Goal: Task Accomplishment & Management: Manage account settings

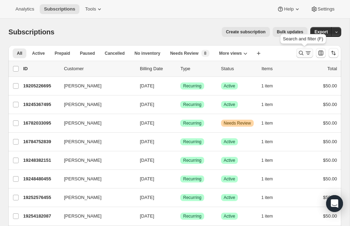
click at [302, 51] on icon "Search and filter results" at bounding box center [300, 53] width 7 height 7
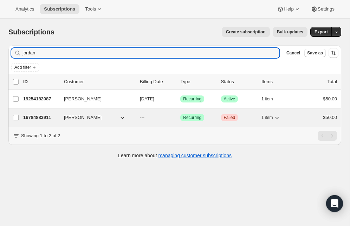
type input "jordan"
click at [106, 114] on button "[PERSON_NAME]" at bounding box center [95, 117] width 70 height 11
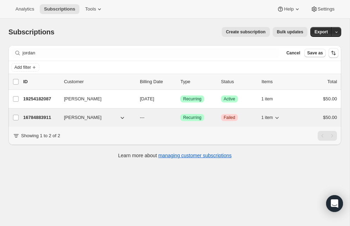
click at [55, 118] on p "16784883911" at bounding box center [40, 117] width 35 height 7
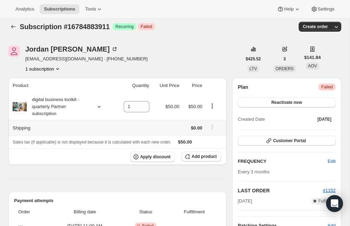
scroll to position [6, 0]
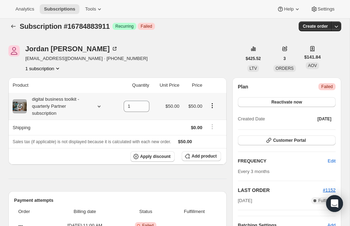
click at [214, 106] on icon "Product actions" at bounding box center [212, 105] width 7 height 7
click at [221, 99] on td at bounding box center [215, 106] width 22 height 27
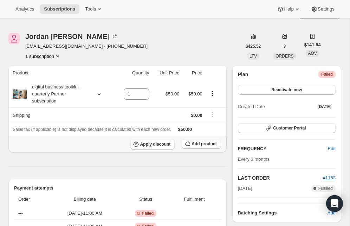
scroll to position [12, 0]
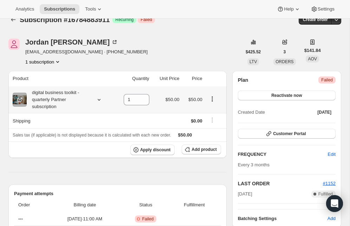
click at [214, 103] on div at bounding box center [214, 99] width 16 height 9
click at [214, 100] on icon "Product actions" at bounding box center [212, 99] width 7 height 7
click at [233, 90] on div "Plan Critical Failed Reactivate now Created Date [DATE] Customer Portal FREQUEN…" at bounding box center [286, 149] width 109 height 157
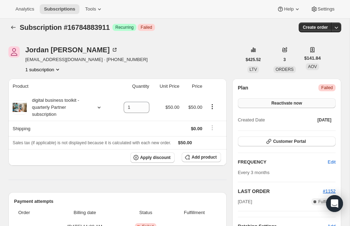
scroll to position [0, 0]
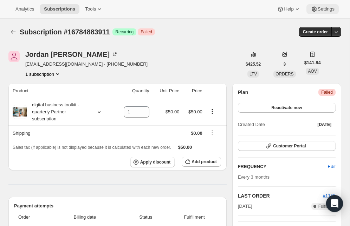
click at [322, 7] on span "Settings" at bounding box center [325, 9] width 17 height 6
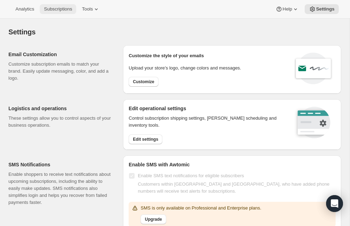
click at [72, 9] on span "Subscriptions" at bounding box center [58, 9] width 28 height 6
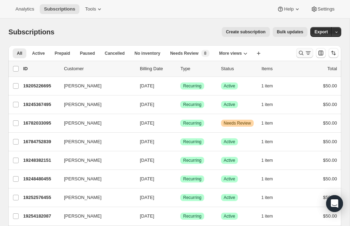
click at [298, 53] on icon "Search and filter results" at bounding box center [300, 53] width 7 height 7
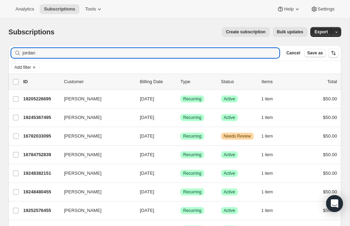
type input "jordan"
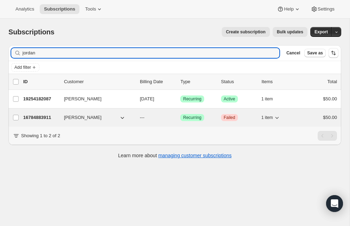
click at [124, 119] on icon "button" at bounding box center [122, 117] width 7 height 7
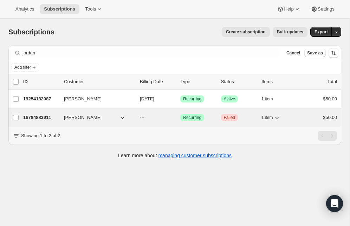
click at [88, 117] on span "[PERSON_NAME]" at bounding box center [83, 117] width 38 height 7
click at [52, 116] on p "16784883911" at bounding box center [40, 117] width 35 height 7
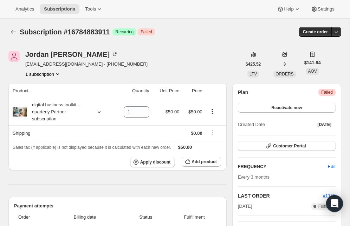
click at [60, 76] on icon "Product actions" at bounding box center [57, 74] width 7 height 7
click at [77, 74] on div "1 subscription" at bounding box center [86, 74] width 122 height 7
click at [59, 74] on icon "Product actions" at bounding box center [57, 74] width 3 height 2
click at [93, 77] on div "1 subscription" at bounding box center [86, 74] width 122 height 7
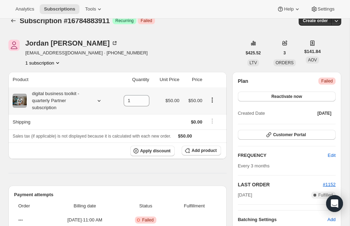
scroll to position [18, 0]
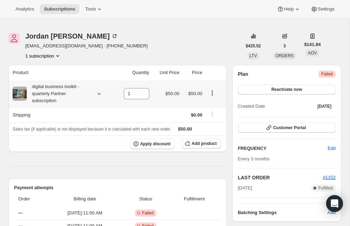
click at [98, 96] on icon at bounding box center [99, 93] width 7 height 7
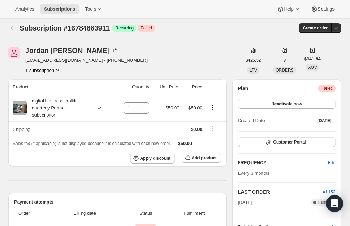
scroll to position [0, 0]
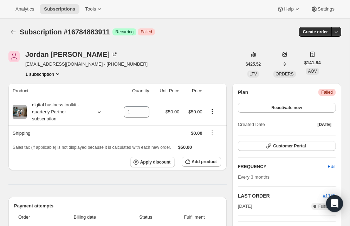
click at [133, 32] on span "Recurring" at bounding box center [124, 32] width 18 height 6
click at [340, 31] on button "button" at bounding box center [336, 32] width 10 height 10
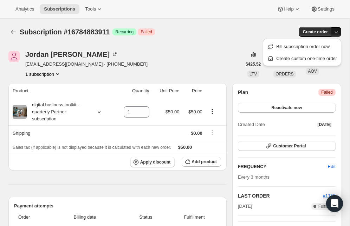
click at [243, 34] on div "Create order" at bounding box center [284, 32] width 113 height 10
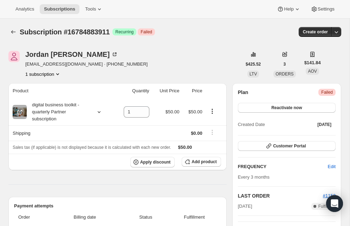
click at [337, 93] on div "Plan Critical Failed Reactivate now Created Date [DATE] Customer Portal FREQUEN…" at bounding box center [286, 161] width 109 height 157
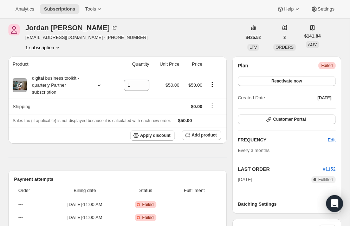
scroll to position [33, 0]
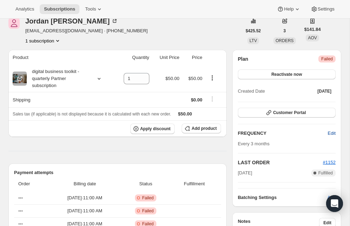
click at [331, 133] on span "Edit" at bounding box center [332, 133] width 8 height 7
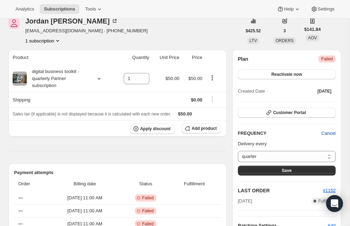
click at [331, 133] on span "Cancel" at bounding box center [328, 133] width 14 height 7
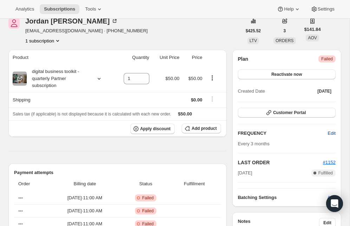
click at [331, 133] on span "Edit" at bounding box center [332, 133] width 8 height 7
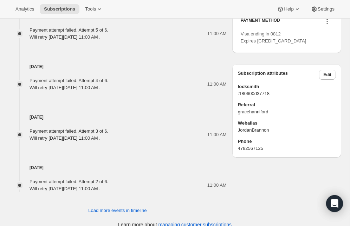
scroll to position [368, 0]
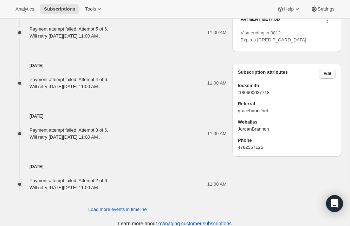
click at [330, 77] on span "Edit" at bounding box center [327, 74] width 8 height 6
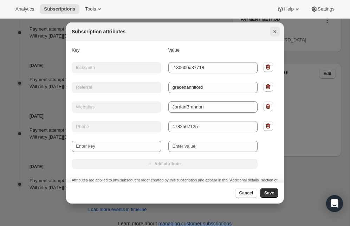
click at [272, 32] on icon "Close" at bounding box center [274, 31] width 7 height 7
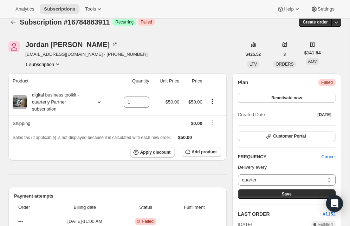
scroll to position [0, 0]
